Goal: Task Accomplishment & Management: Use online tool/utility

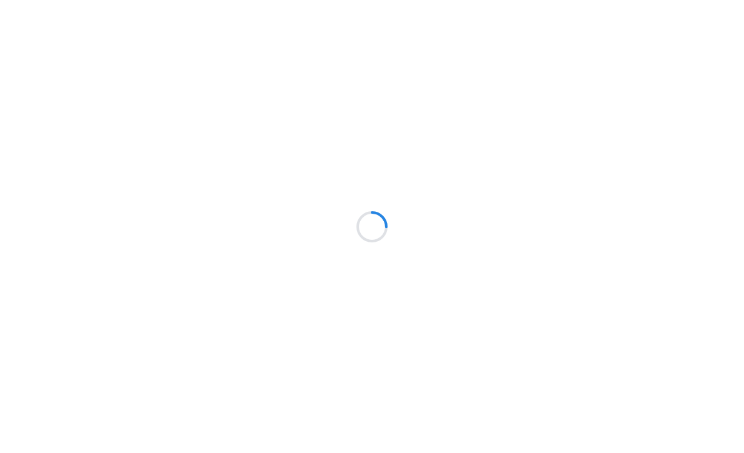
click at [18, 109] on div at bounding box center [372, 226] width 744 height 453
click at [721, 12] on html "Failed to get Session: ApolloError: Load failed" at bounding box center [372, 6] width 744 height 12
click at [732, 12] on html "Failed to get Session: ApolloError: Load failed" at bounding box center [372, 6] width 744 height 12
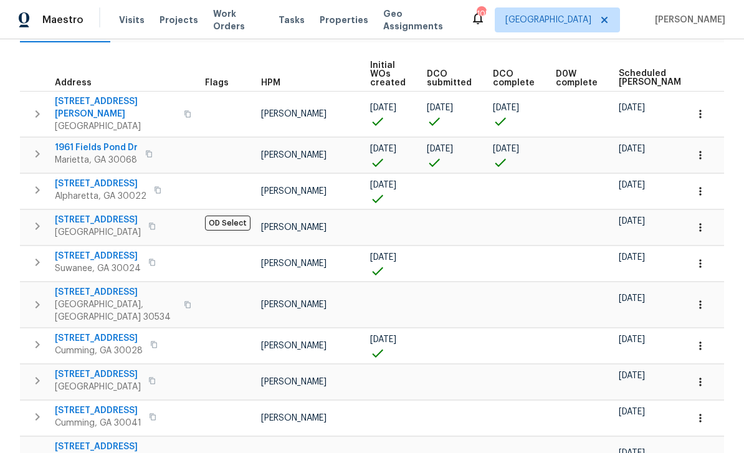
scroll to position [141, 0]
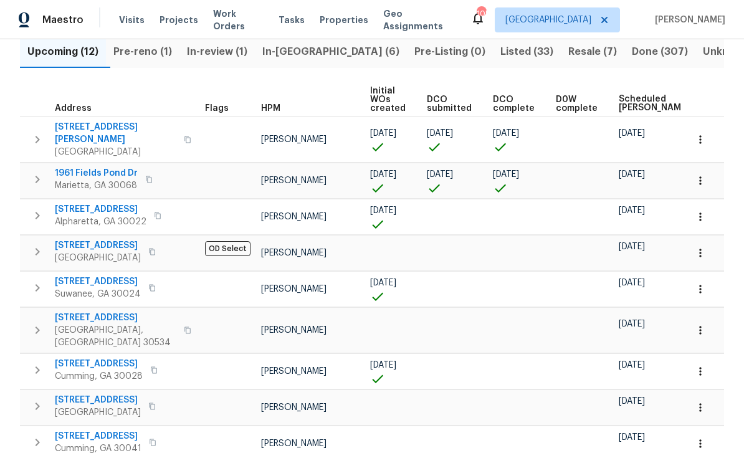
click at [629, 133] on span "[DATE]" at bounding box center [632, 133] width 26 height 9
click at [634, 99] on span "Scheduled COE" at bounding box center [654, 103] width 70 height 17
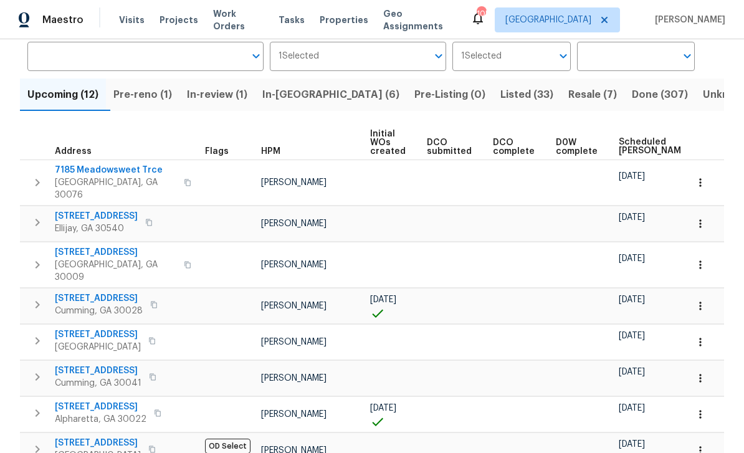
scroll to position [102, 0]
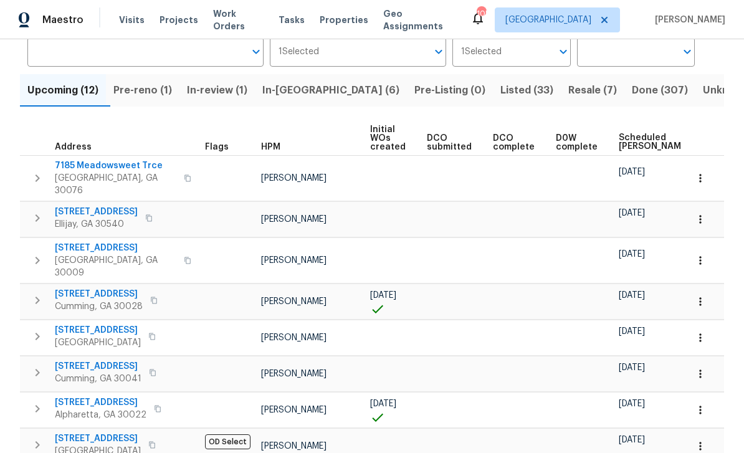
click at [634, 135] on span "Scheduled COE" at bounding box center [654, 141] width 70 height 17
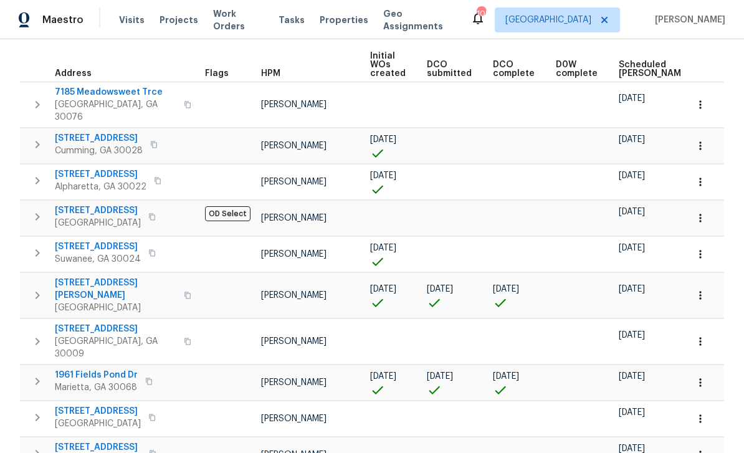
scroll to position [175, 0]
click at [637, 67] on span "Scheduled COE" at bounding box center [654, 69] width 70 height 17
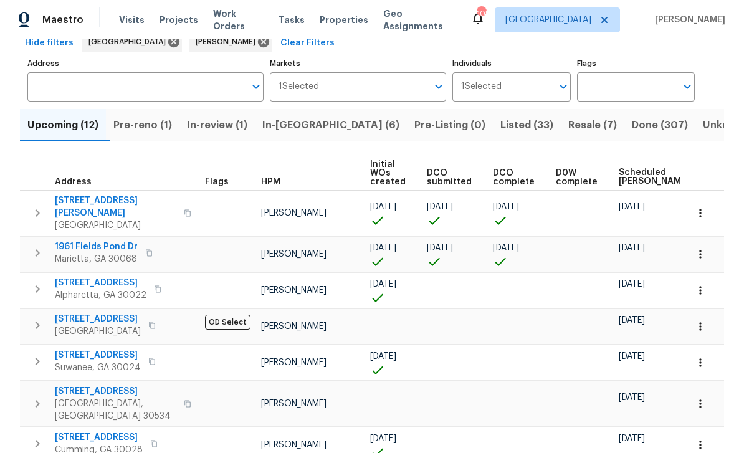
scroll to position [77, 0]
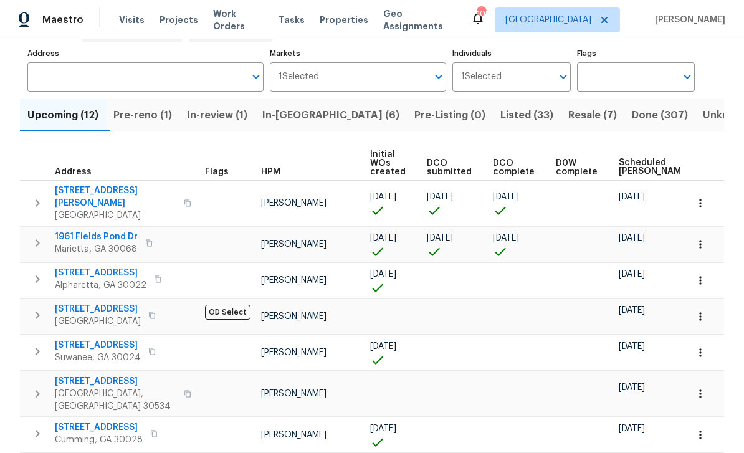
click at [302, 117] on span "In-reno (6)" at bounding box center [330, 115] width 137 height 17
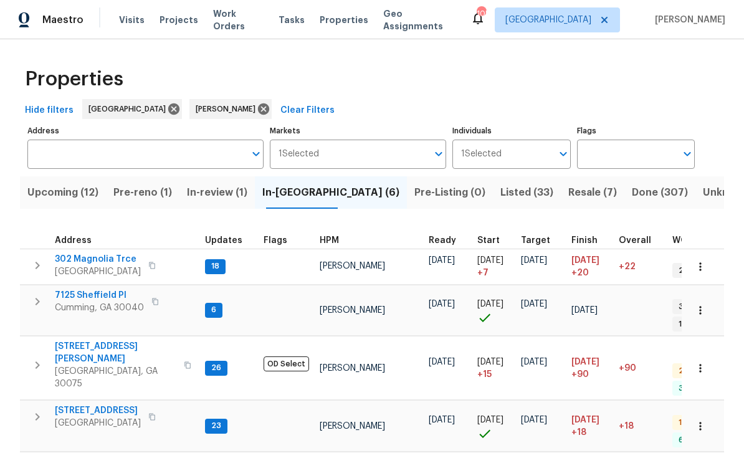
click at [138, 190] on span "Pre-reno (1)" at bounding box center [142, 192] width 59 height 17
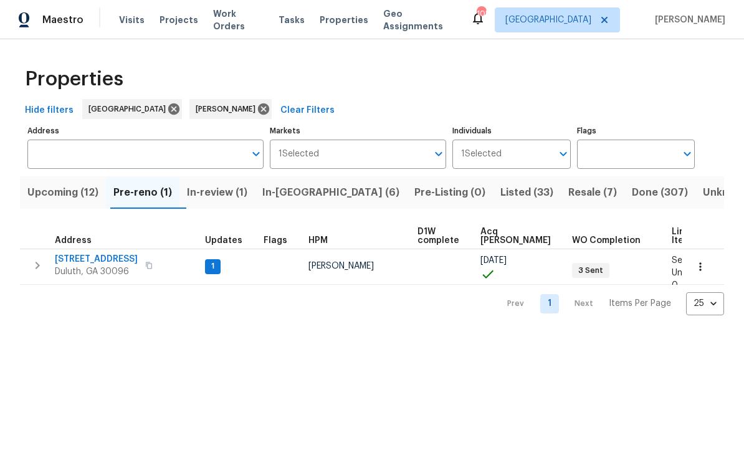
click at [211, 264] on span "1" at bounding box center [212, 266] width 13 height 11
click at [91, 261] on span "[STREET_ADDRESS]" at bounding box center [96, 259] width 83 height 12
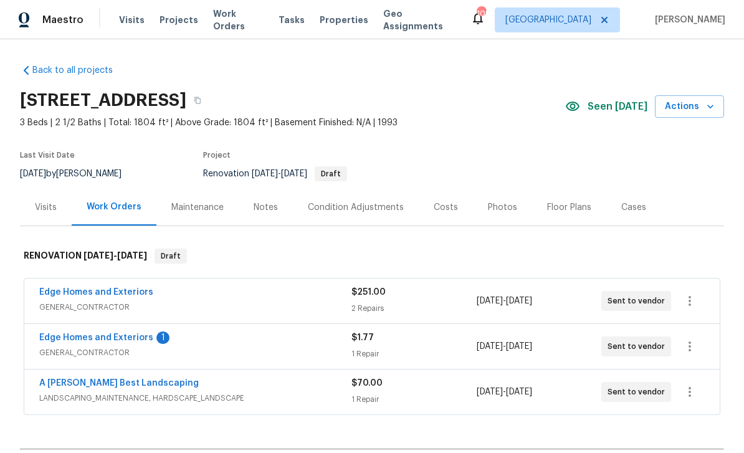
click at [84, 337] on link "Edge Homes and Exteriors" at bounding box center [96, 337] width 114 height 9
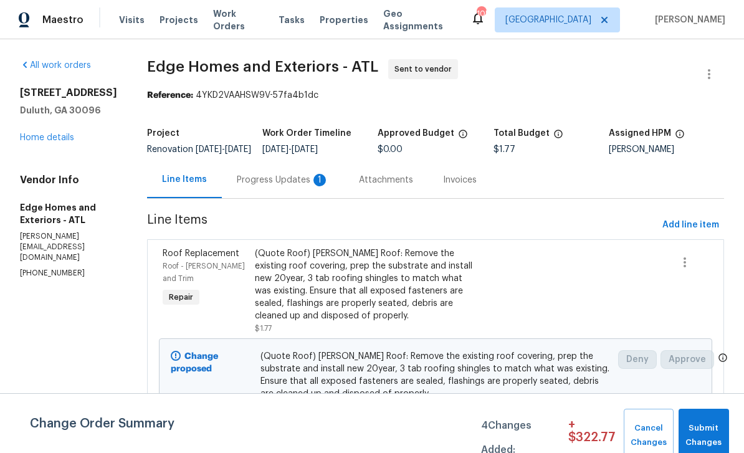
click at [237, 186] on div "Progress Updates 1" at bounding box center [283, 180] width 92 height 12
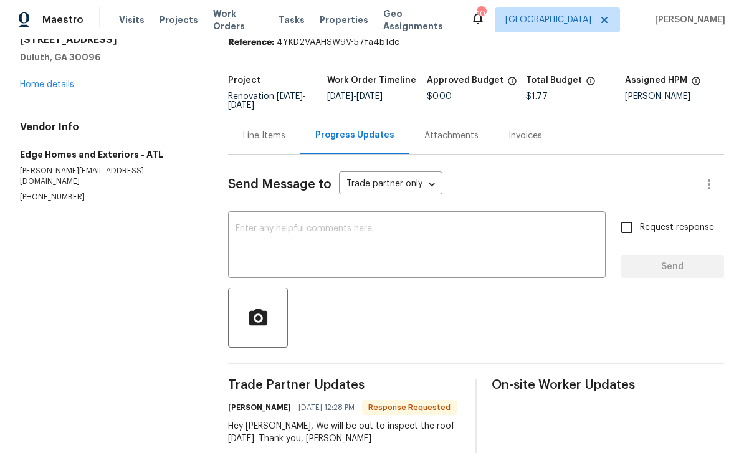
click at [278, 136] on div "Line Items" at bounding box center [264, 136] width 42 height 12
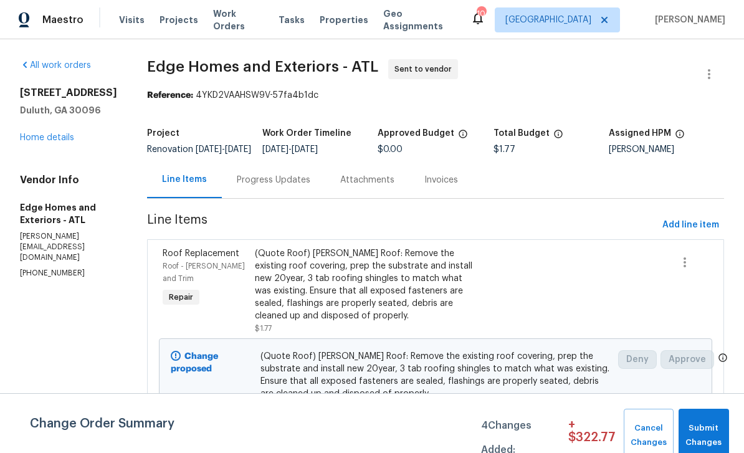
click at [46, 142] on link "Home details" at bounding box center [47, 137] width 54 height 9
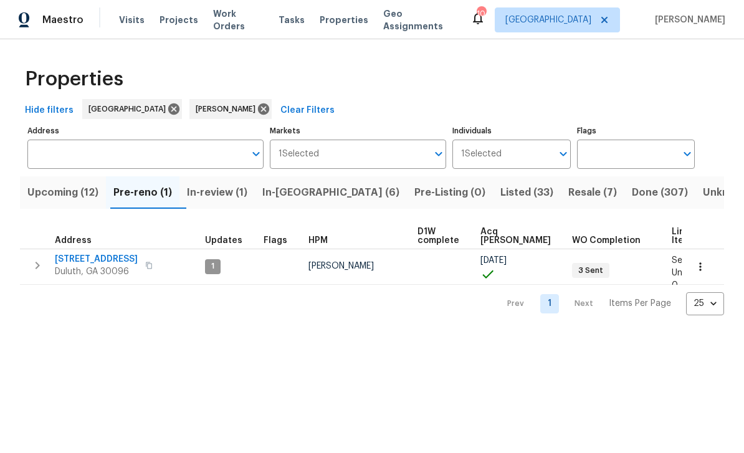
click at [702, 269] on icon "button" at bounding box center [700, 267] width 12 height 12
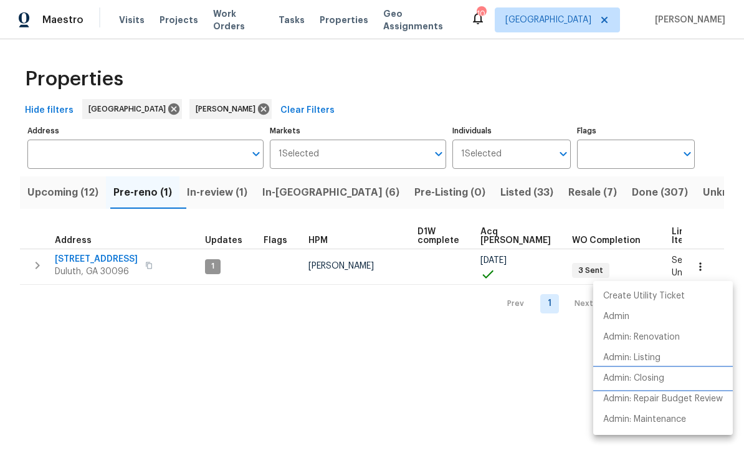
click at [653, 380] on p "Admin: Closing" at bounding box center [633, 378] width 61 height 13
